Goal: Find specific page/section: Find specific page/section

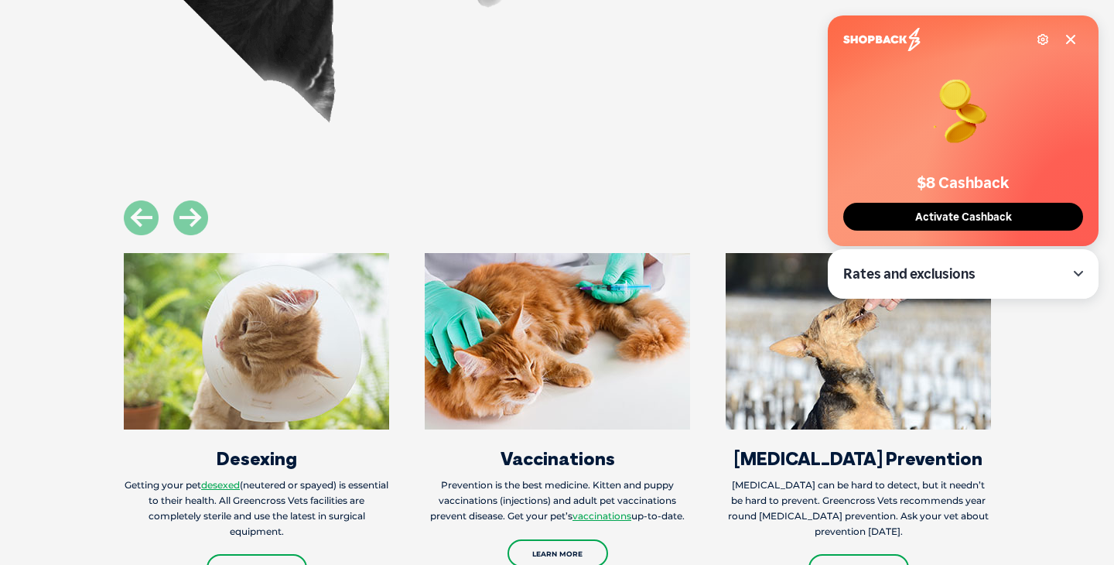
scroll to position [1393, 0]
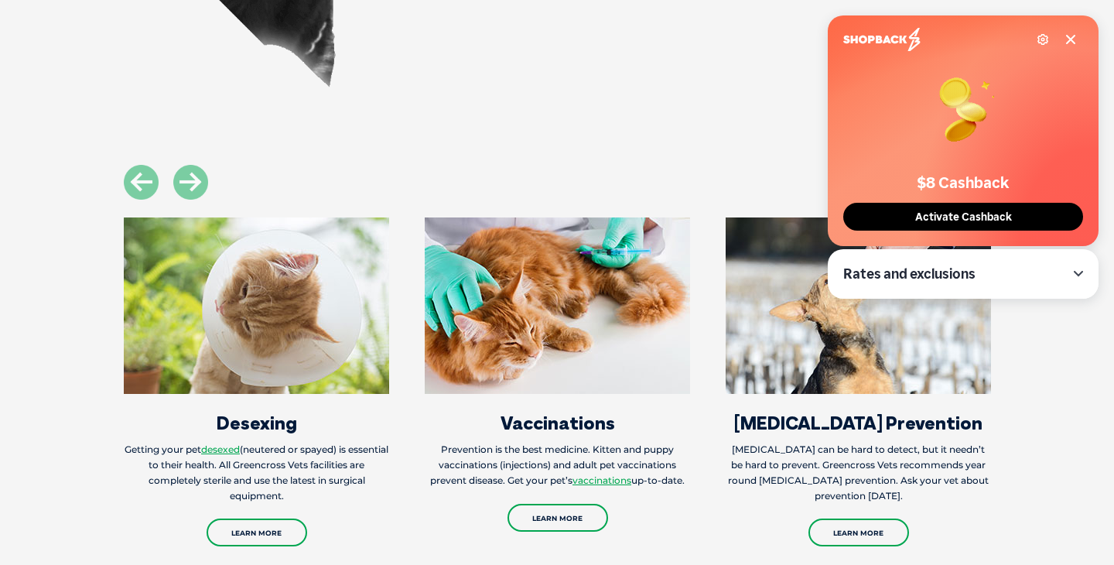
click at [1074, 41] on icon at bounding box center [1070, 39] width 12 height 12
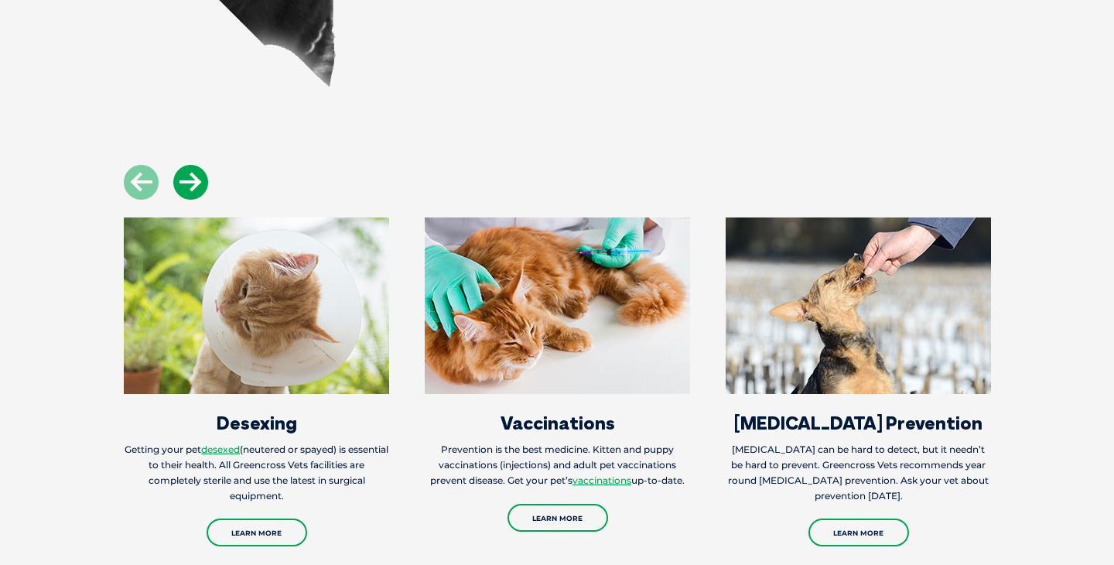
click at [196, 165] on icon at bounding box center [190, 182] width 35 height 35
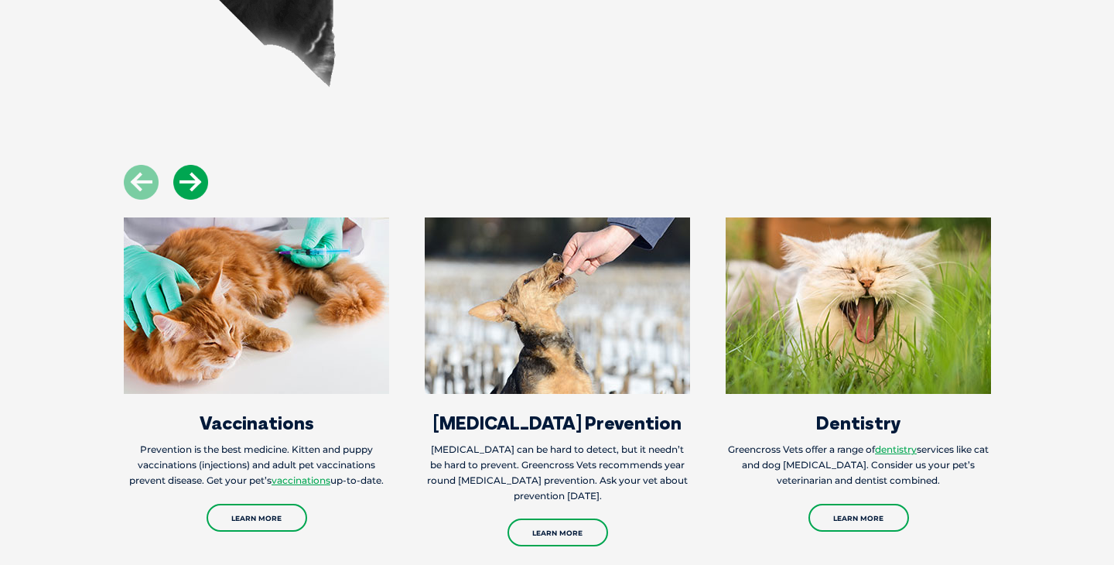
click at [196, 165] on icon at bounding box center [190, 182] width 35 height 35
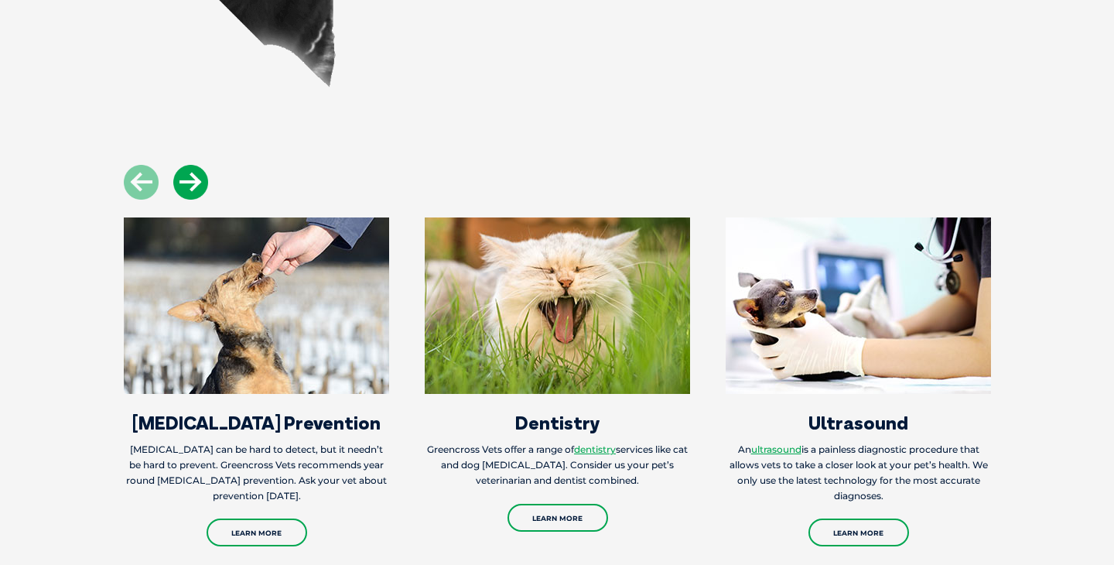
click at [196, 165] on icon at bounding box center [190, 182] width 35 height 35
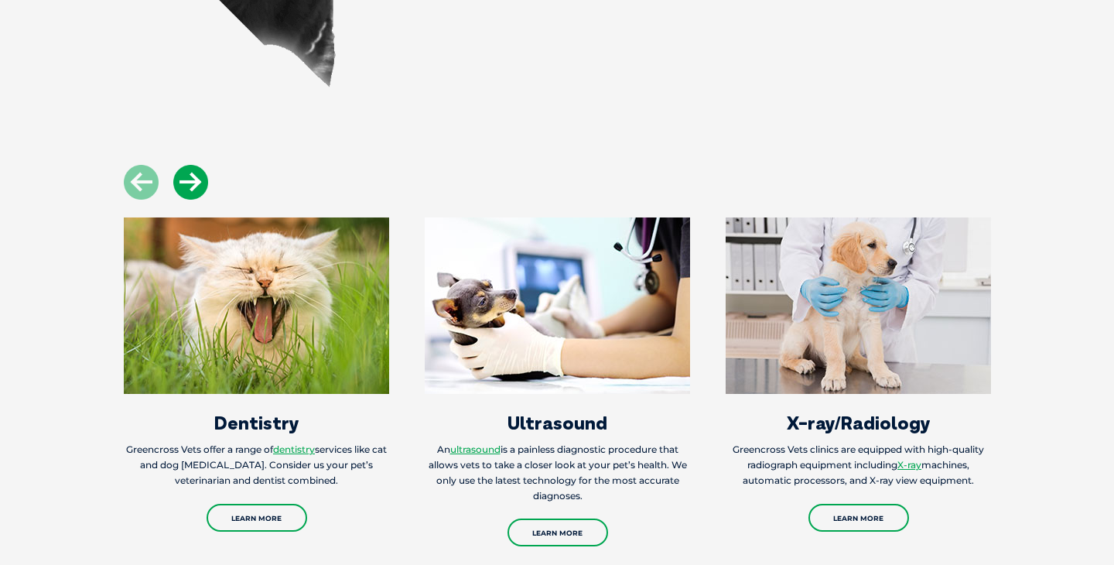
click at [196, 165] on icon at bounding box center [190, 182] width 35 height 35
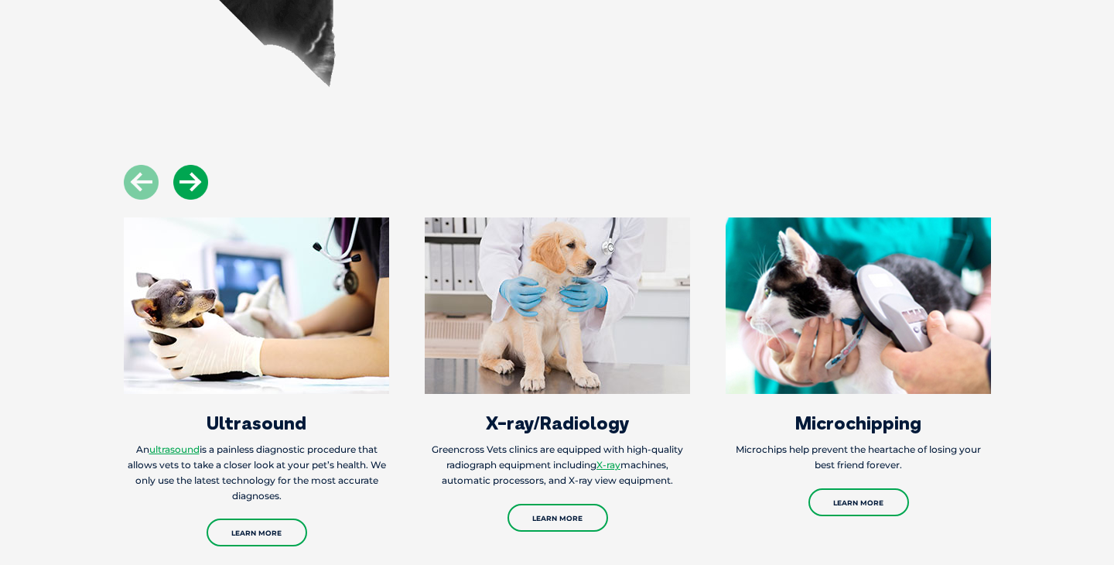
click at [196, 165] on icon at bounding box center [190, 182] width 35 height 35
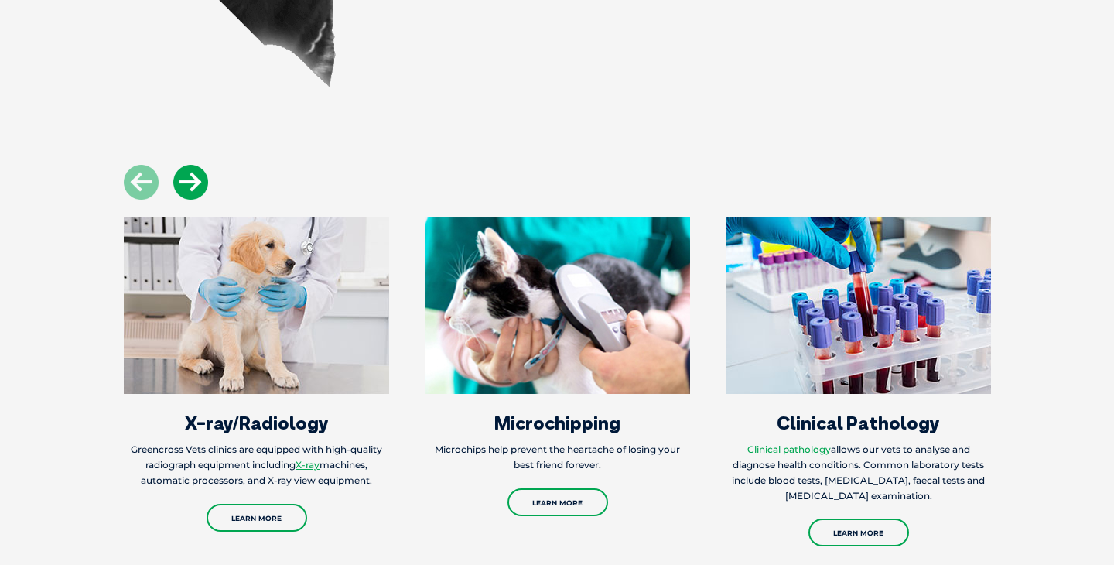
click at [196, 165] on icon at bounding box center [190, 182] width 35 height 35
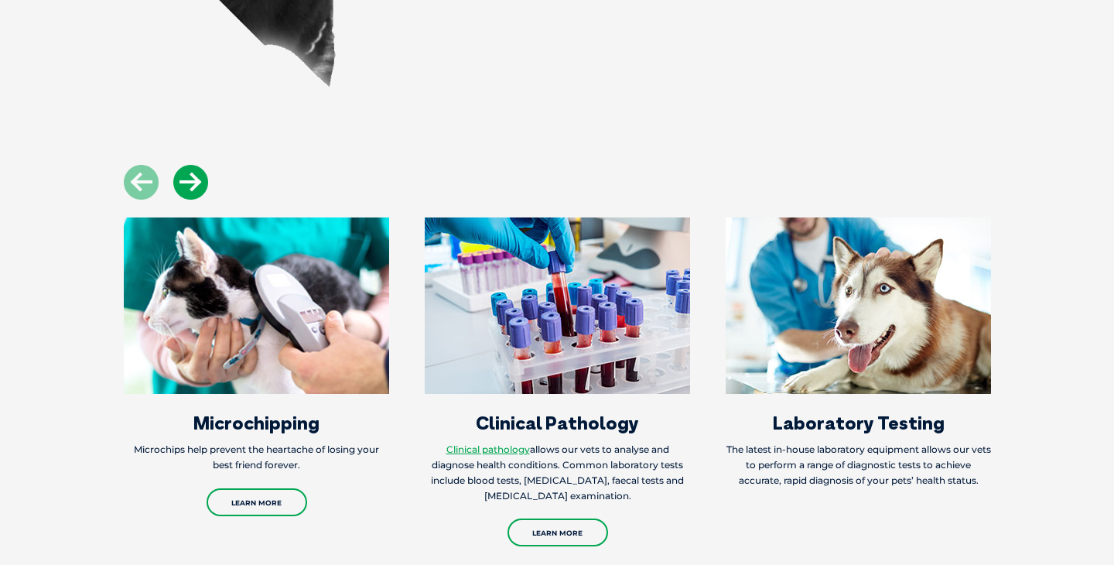
click at [196, 165] on icon at bounding box center [190, 182] width 35 height 35
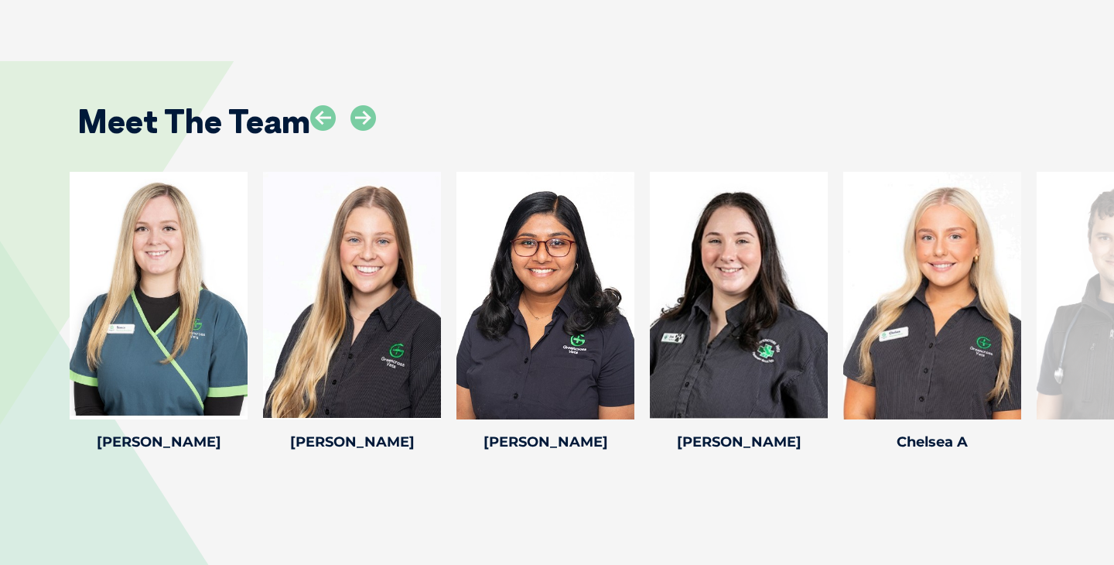
scroll to position [1992, 0]
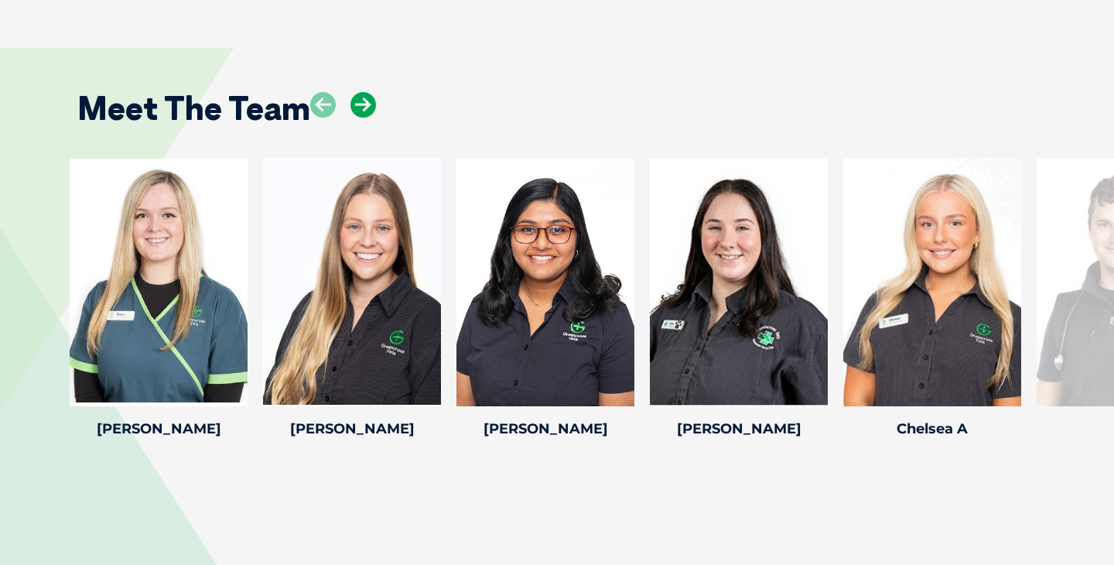
click at [363, 92] on icon at bounding box center [363, 105] width 26 height 26
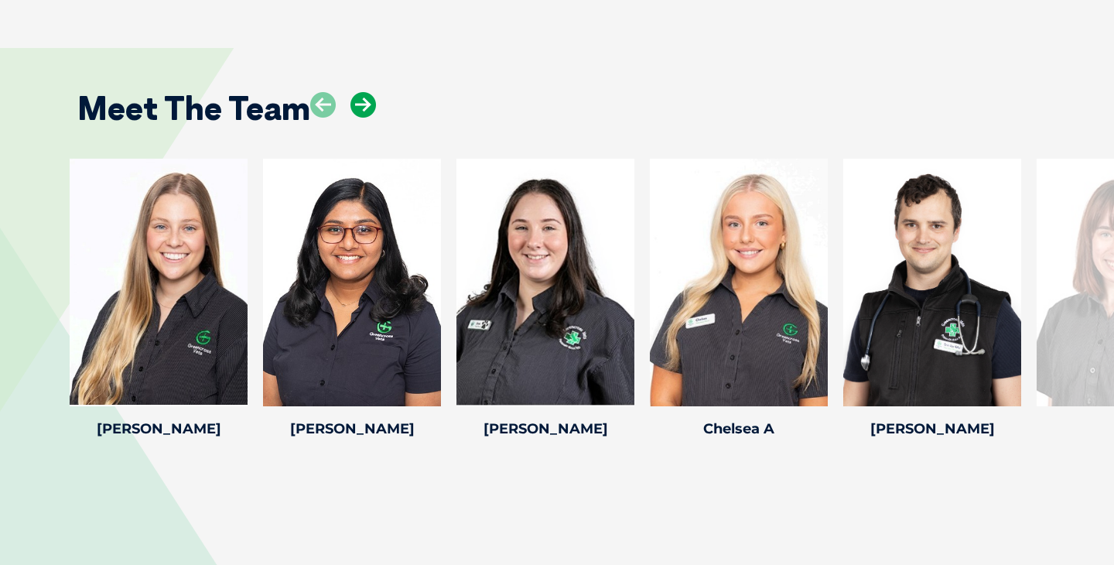
click at [363, 92] on icon at bounding box center [363, 105] width 26 height 26
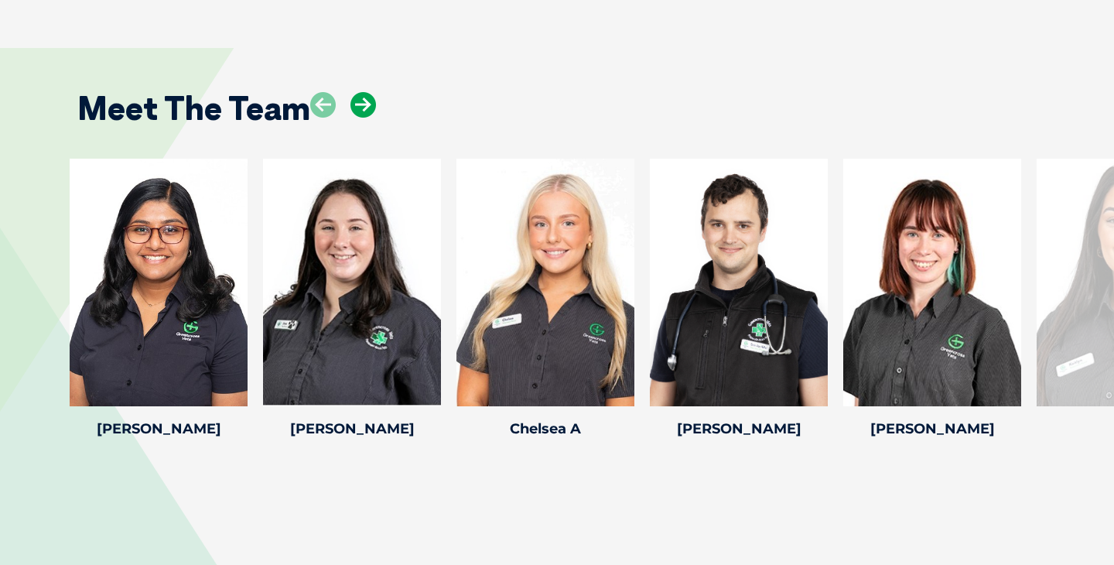
click at [363, 92] on icon at bounding box center [363, 105] width 26 height 26
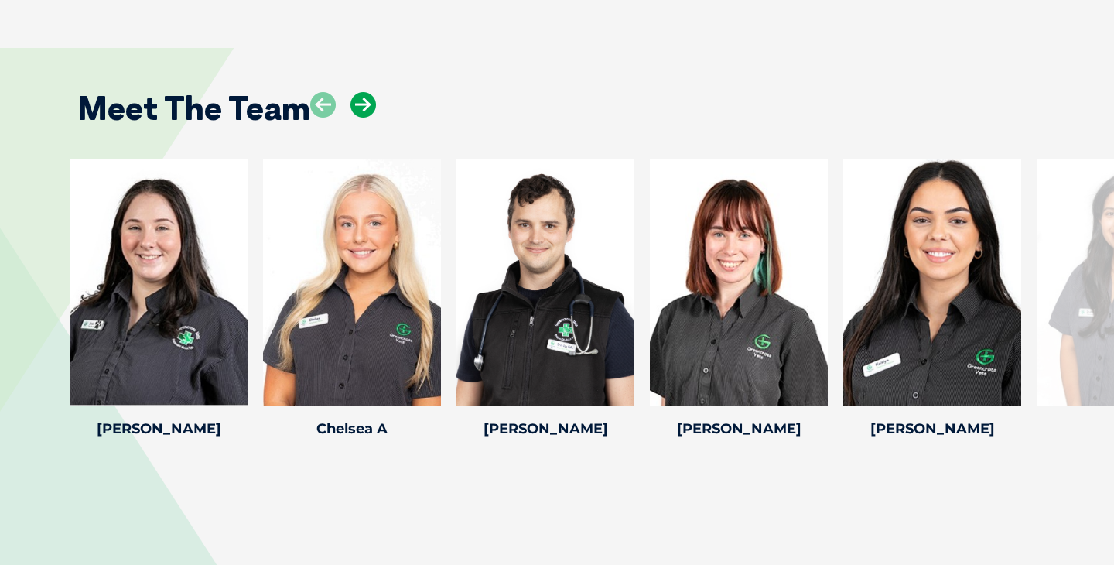
click at [363, 92] on icon at bounding box center [363, 105] width 26 height 26
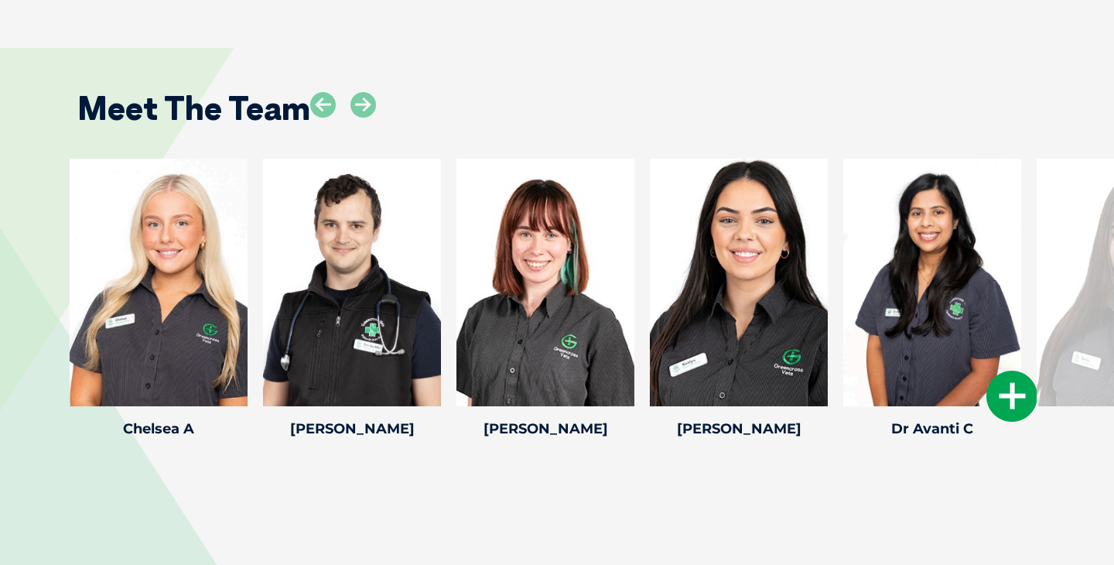
click at [1013, 372] on icon at bounding box center [1011, 396] width 51 height 51
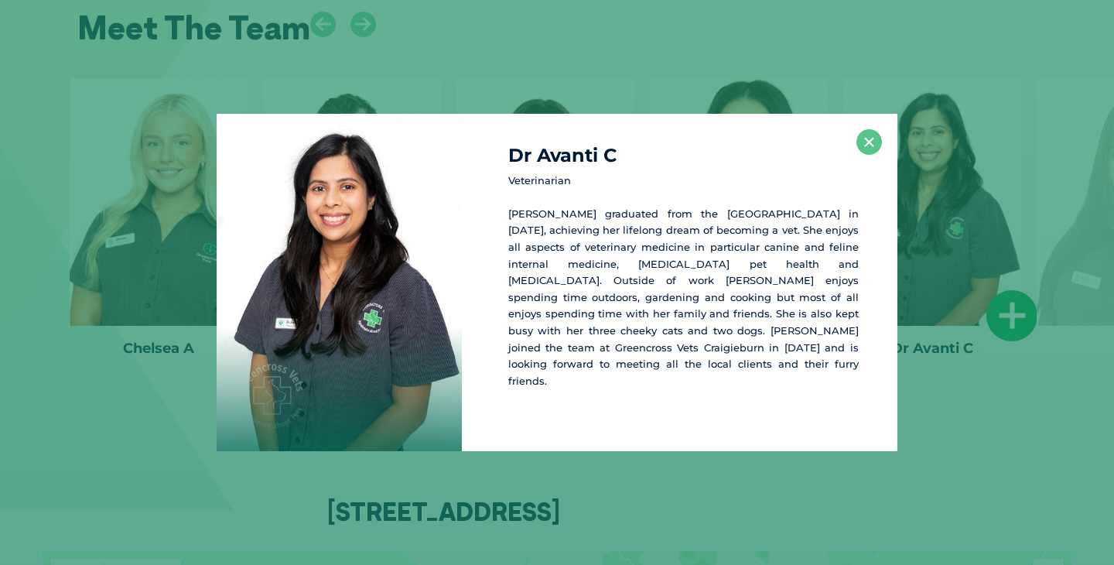
scroll to position [2079, 0]
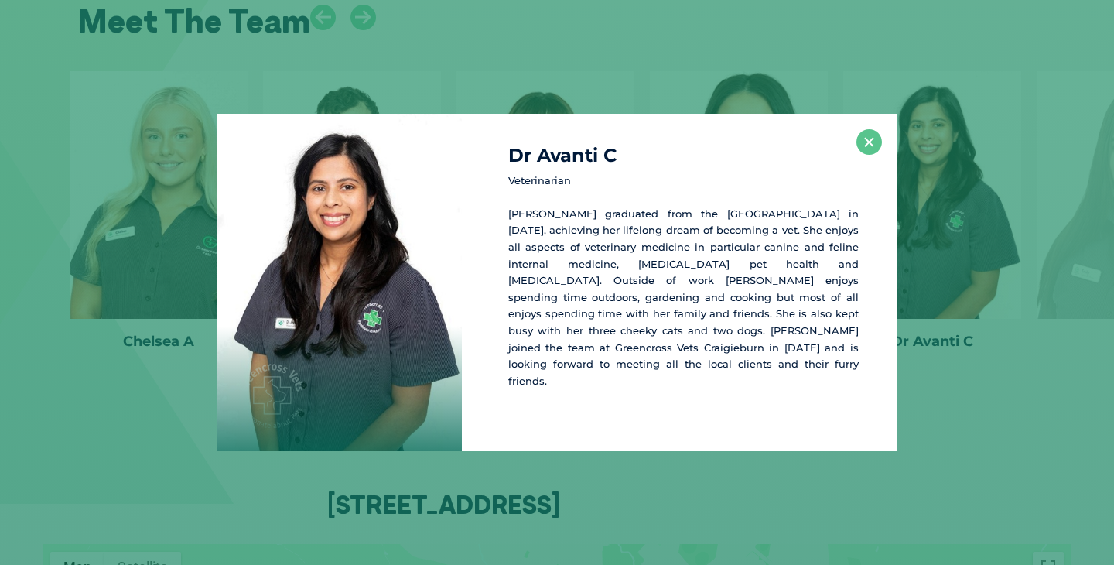
click at [983, 400] on div "Dr Avanti C Veterinarian [PERSON_NAME] graduated from the [GEOGRAPHIC_DATA] in …" at bounding box center [557, 283] width 1102 height 338
